Goal: Task Accomplishment & Management: Use online tool/utility

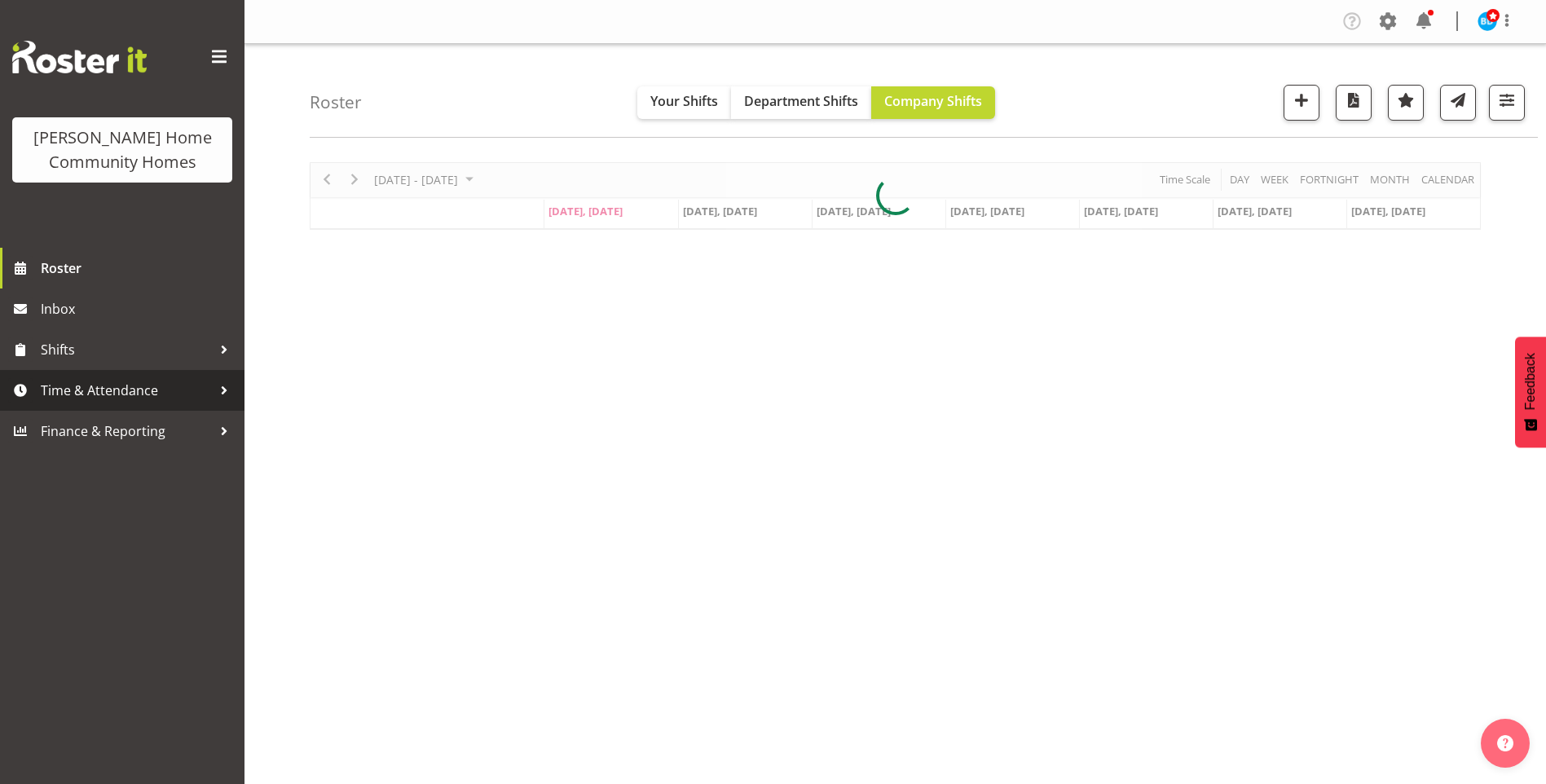
click at [110, 398] on span "Time & Attendance" at bounding box center [126, 390] width 171 height 25
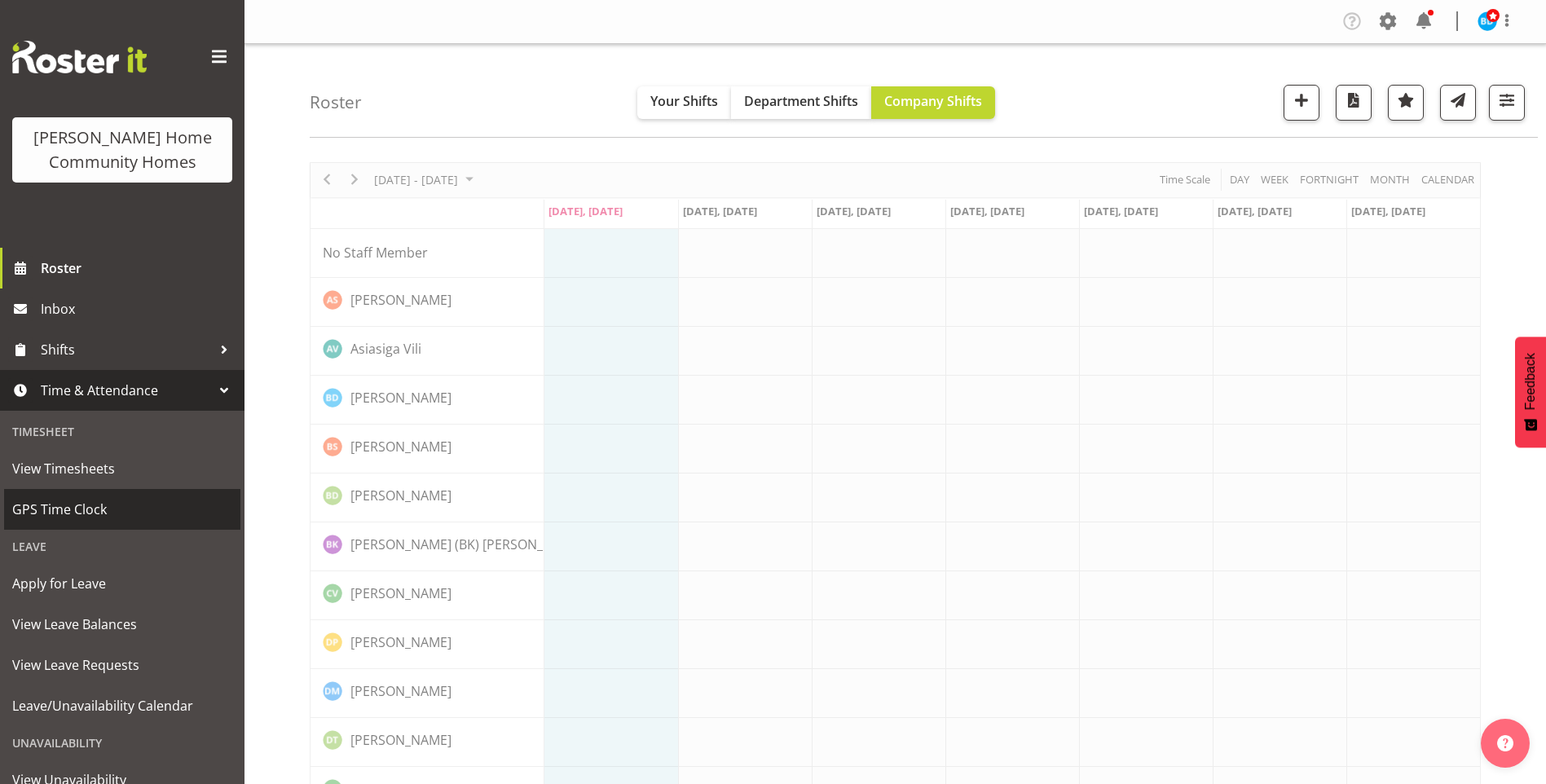
click at [86, 516] on span "GPS Time Clock" at bounding box center [122, 509] width 220 height 25
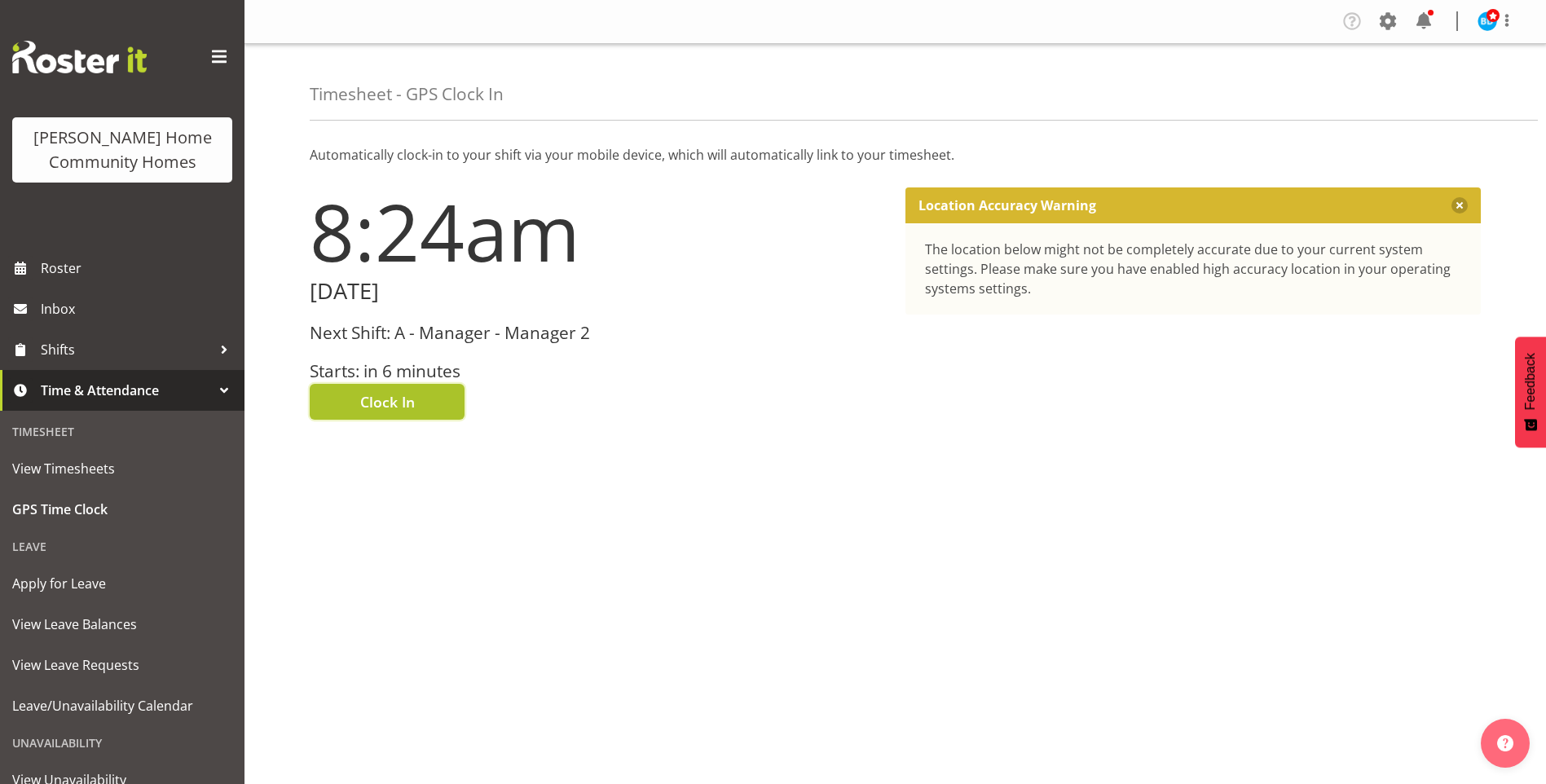
click at [381, 399] on span "Clock In" at bounding box center [387, 401] width 54 height 21
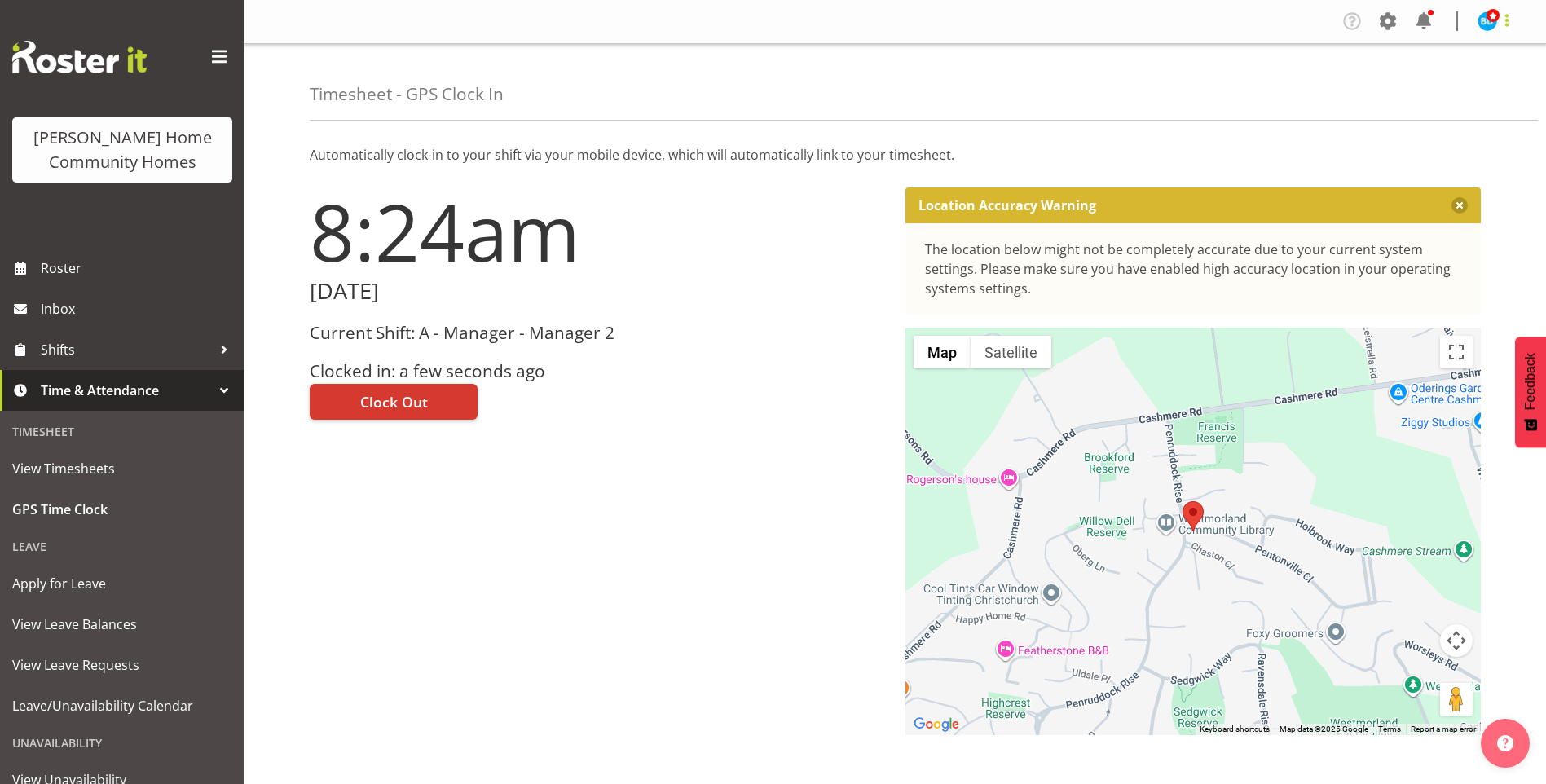
click at [1499, 15] on span at bounding box center [1506, 20] width 19 height 19
click at [1409, 86] on link "Log Out" at bounding box center [1438, 86] width 157 height 30
